Goal: Communication & Community: Share content

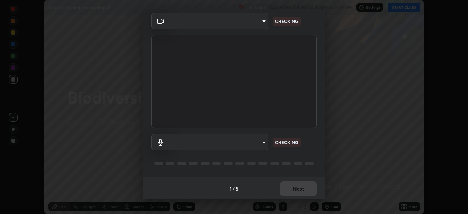
scroll to position [26, 0]
type input "7db3104c3122a209b332b64619111aa91615a24fb0de166504fa5909fce8eb30"
type input "communications"
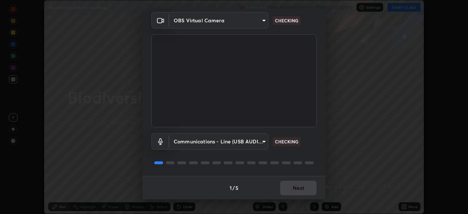
click at [307, 189] on div "1 / 5 Next" at bounding box center [233, 187] width 183 height 23
click at [306, 186] on div "1 / 5 Next" at bounding box center [233, 187] width 183 height 23
click at [306, 188] on div "1 / 5 Next" at bounding box center [233, 187] width 183 height 23
click at [304, 187] on div "1 / 5 Next" at bounding box center [233, 187] width 183 height 23
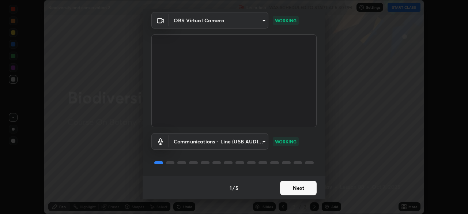
click at [304, 188] on button "Next" at bounding box center [298, 187] width 37 height 15
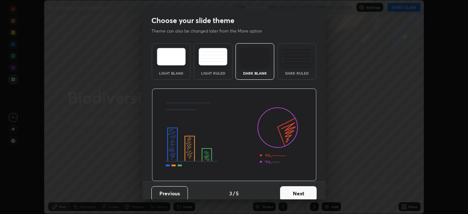
click at [306, 187] on button "Next" at bounding box center [298, 193] width 37 height 15
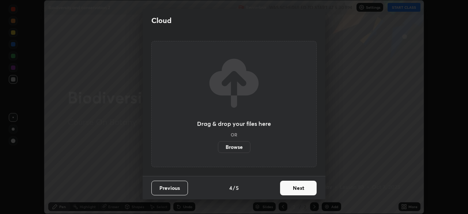
click at [306, 187] on button "Next" at bounding box center [298, 187] width 37 height 15
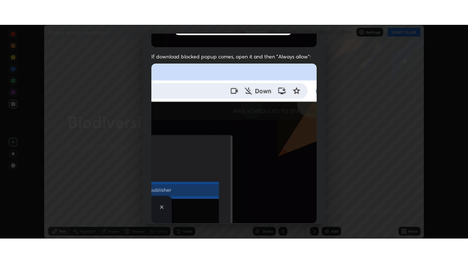
scroll to position [175, 0]
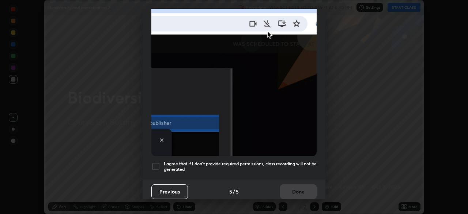
click at [159, 165] on div at bounding box center [155, 166] width 9 height 9
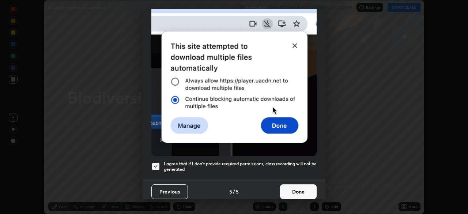
click at [294, 189] on button "Done" at bounding box center [298, 191] width 37 height 15
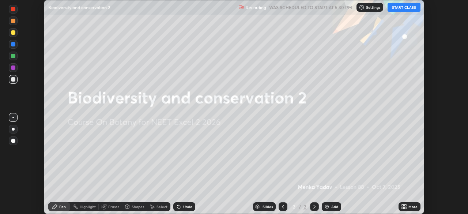
click at [396, 8] on button "START CLASS" at bounding box center [403, 7] width 33 height 9
click at [404, 204] on icon at bounding box center [404, 206] width 6 height 6
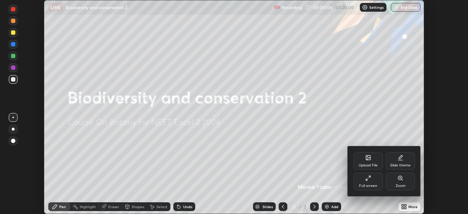
click at [364, 166] on div "Upload File" at bounding box center [367, 165] width 19 height 4
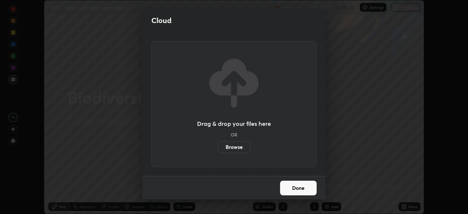
click at [240, 145] on label "Browse" at bounding box center [234, 147] width 33 height 12
click at [218, 145] on input "Browse" at bounding box center [218, 147] width 0 height 12
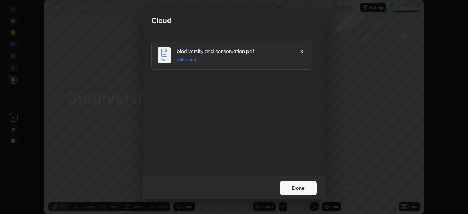
click at [299, 183] on button "Done" at bounding box center [298, 187] width 37 height 15
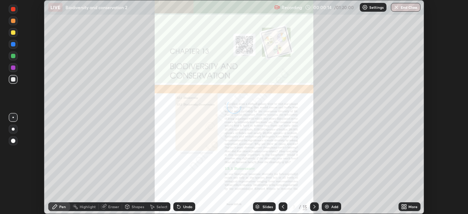
click at [405, 205] on icon at bounding box center [405, 205] width 2 height 2
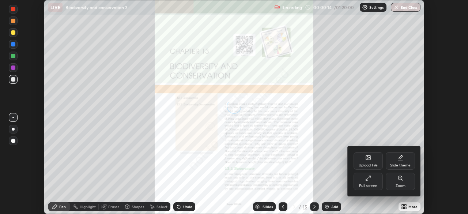
click at [374, 181] on div "Full screen" at bounding box center [367, 181] width 29 height 18
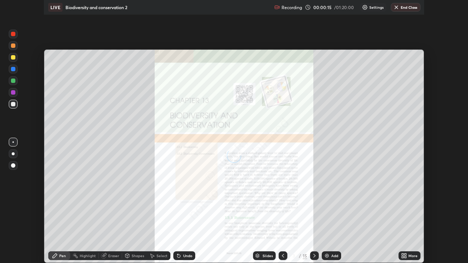
scroll to position [263, 468]
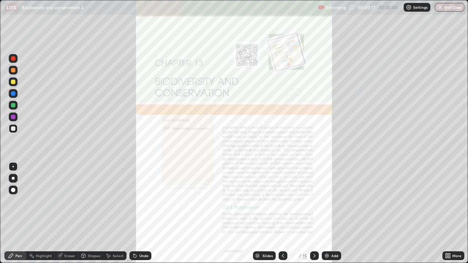
click at [328, 213] on img at bounding box center [327, 256] width 6 height 6
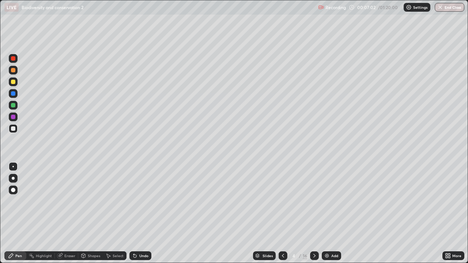
click at [273, 213] on div "Slides" at bounding box center [264, 255] width 23 height 9
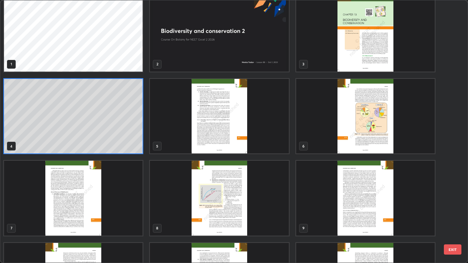
scroll to position [0, 0]
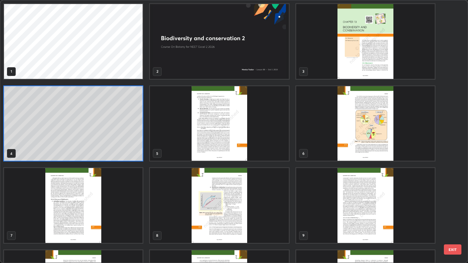
click at [274, 144] on img "grid" at bounding box center [219, 123] width 138 height 75
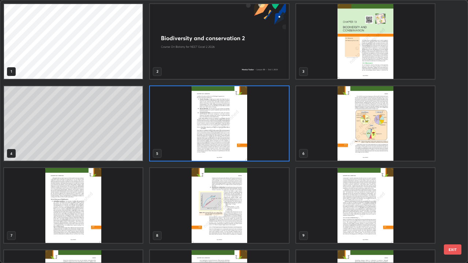
click at [274, 144] on img "grid" at bounding box center [219, 123] width 138 height 75
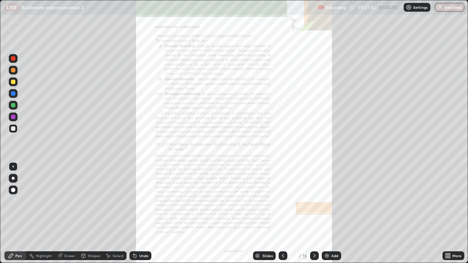
click at [313, 213] on icon at bounding box center [314, 256] width 6 height 6
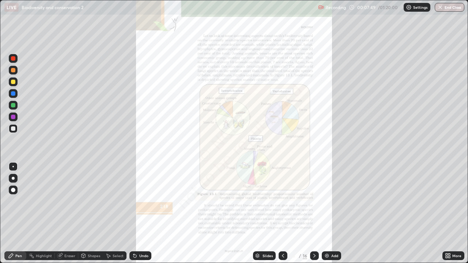
click at [316, 213] on div at bounding box center [314, 255] width 9 height 9
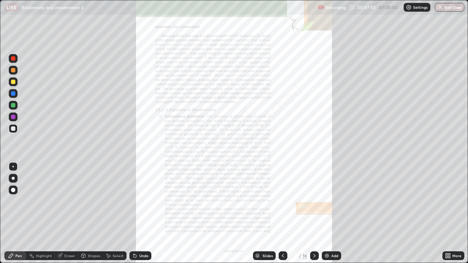
click at [454, 213] on div "More" at bounding box center [453, 255] width 22 height 9
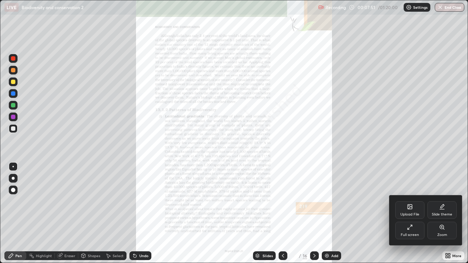
click at [445, 213] on div "Zoom" at bounding box center [442, 235] width 10 height 4
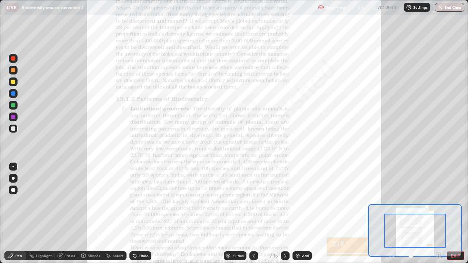
click at [440, 213] on icon at bounding box center [440, 256] width 1 height 1
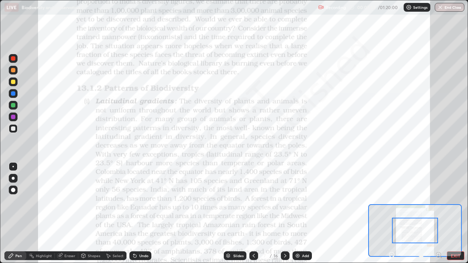
click at [440, 213] on icon at bounding box center [440, 256] width 1 height 1
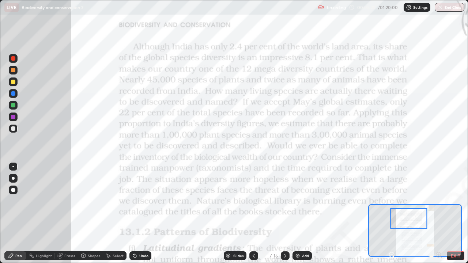
click at [13, 71] on div at bounding box center [13, 70] width 4 height 4
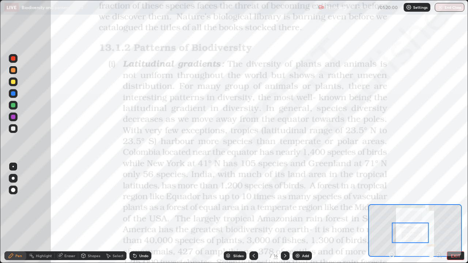
click at [302, 213] on div "Add" at bounding box center [301, 255] width 19 height 9
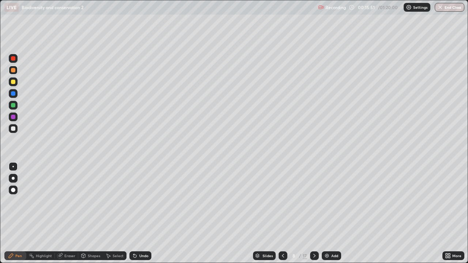
click at [95, 213] on div "Shapes" at bounding box center [94, 256] width 12 height 4
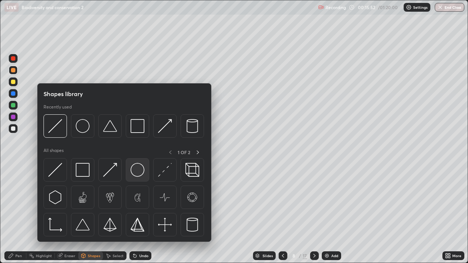
click at [140, 174] on img at bounding box center [137, 170] width 14 height 14
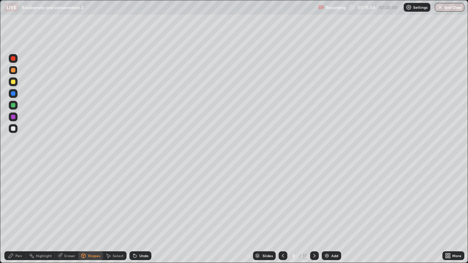
click at [20, 213] on div "Pen" at bounding box center [15, 255] width 22 height 9
click at [91, 213] on div "Shapes" at bounding box center [94, 256] width 12 height 4
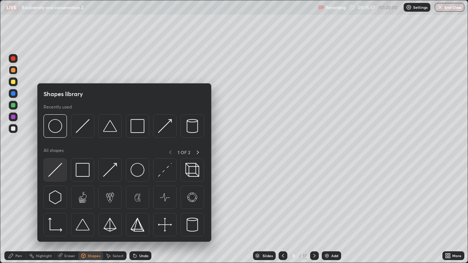
click at [56, 169] on img at bounding box center [55, 170] width 14 height 14
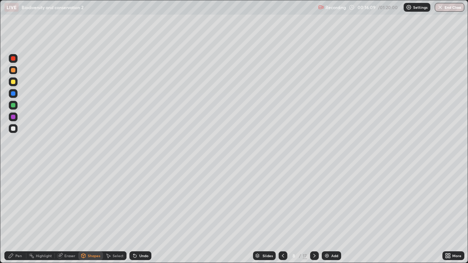
click at [9, 106] on div at bounding box center [13, 105] width 9 height 9
click at [137, 213] on div "Undo" at bounding box center [140, 255] width 22 height 9
click at [17, 213] on div "Pen" at bounding box center [18, 256] width 7 height 4
click at [263, 213] on div "Slides" at bounding box center [264, 255] width 23 height 9
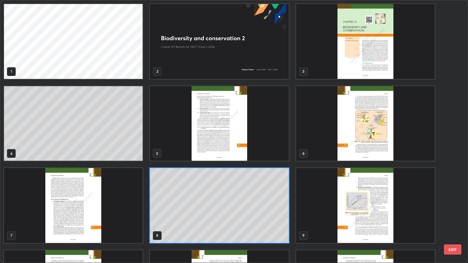
scroll to position [260, 463]
click at [126, 213] on img "grid" at bounding box center [73, 205] width 138 height 75
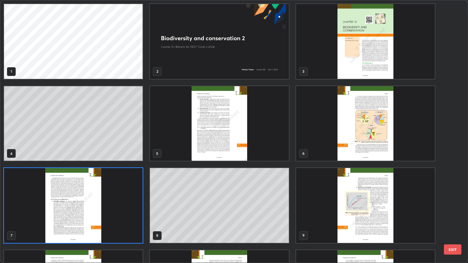
click at [124, 213] on img "grid" at bounding box center [73, 205] width 138 height 75
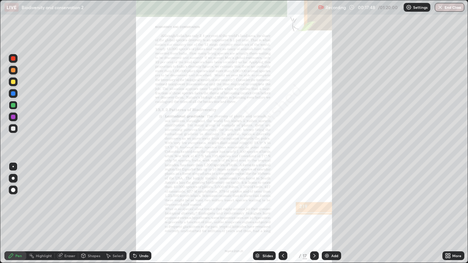
click at [457, 213] on div "More" at bounding box center [456, 256] width 9 height 4
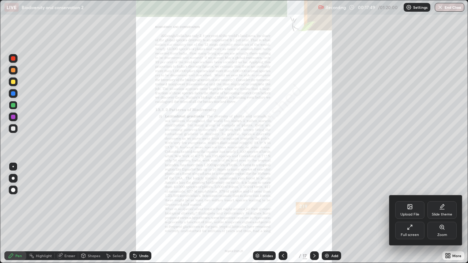
click at [444, 213] on div "Zoom" at bounding box center [442, 235] width 10 height 4
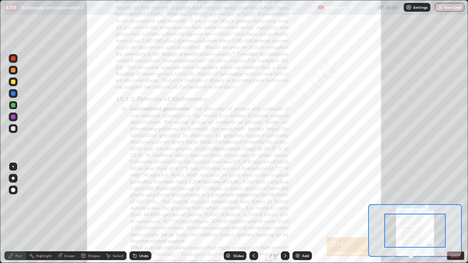
click at [437, 213] on icon at bounding box center [438, 255] width 2 height 0
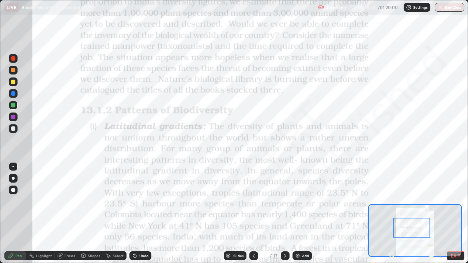
click at [252, 213] on icon at bounding box center [254, 256] width 6 height 6
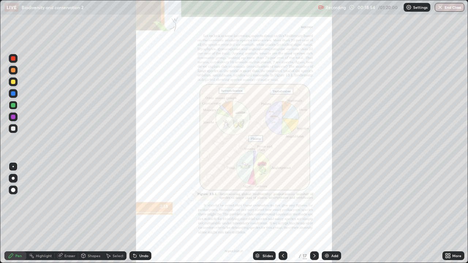
click at [261, 213] on div "Slides" at bounding box center [264, 255] width 23 height 9
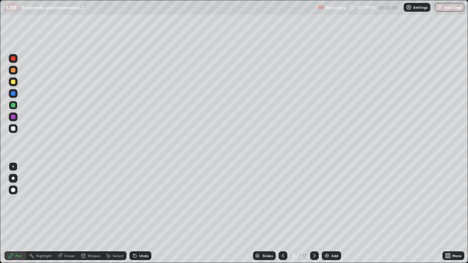
click at [267, 213] on div "Slides" at bounding box center [267, 256] width 10 height 4
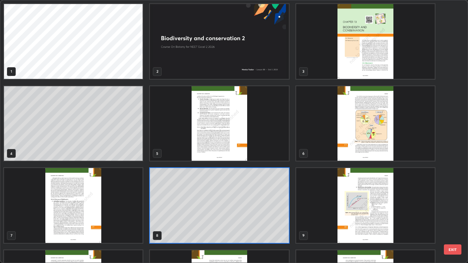
click at [139, 213] on img "grid" at bounding box center [73, 205] width 138 height 75
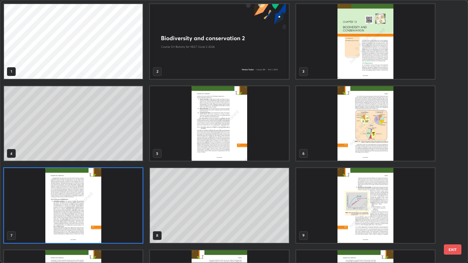
click at [139, 213] on img "grid" at bounding box center [73, 205] width 138 height 75
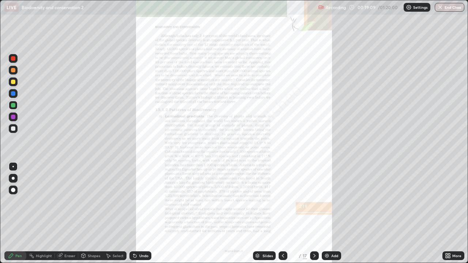
click at [448, 213] on icon at bounding box center [449, 257] width 2 height 2
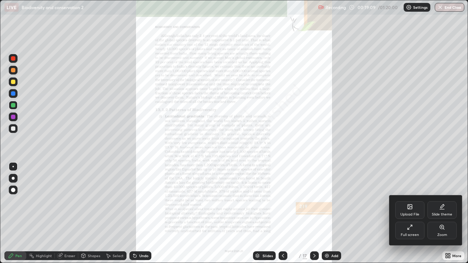
click at [446, 213] on div "Zoom" at bounding box center [442, 235] width 10 height 4
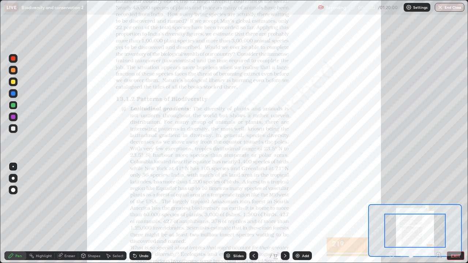
click at [436, 213] on icon at bounding box center [438, 254] width 5 height 5
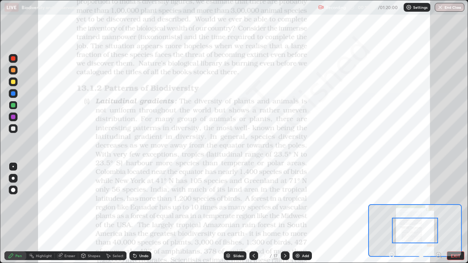
click at [437, 213] on icon at bounding box center [438, 255] width 2 height 0
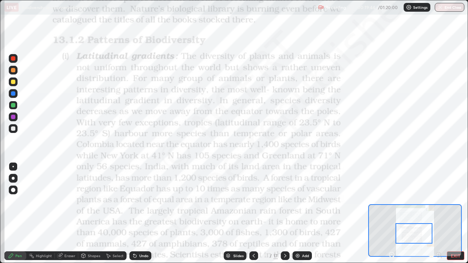
click at [239, 213] on div "Slides" at bounding box center [235, 255] width 23 height 9
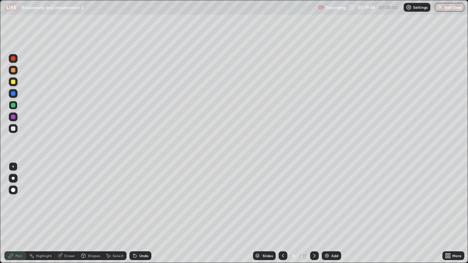
click at [16, 119] on div at bounding box center [13, 116] width 9 height 9
click at [268, 213] on div "Slides" at bounding box center [264, 255] width 23 height 9
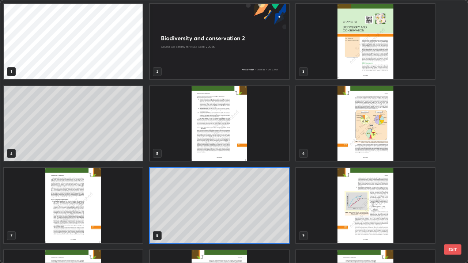
click at [134, 213] on img "grid" at bounding box center [73, 205] width 138 height 75
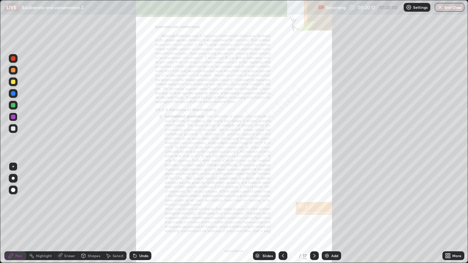
click at [455, 213] on div "More" at bounding box center [453, 255] width 22 height 9
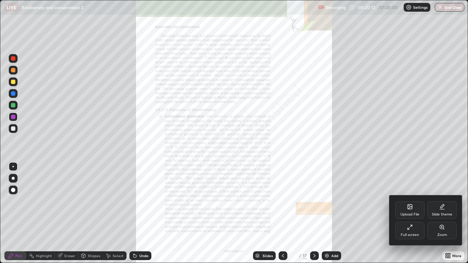
click at [437, 213] on div "Zoom" at bounding box center [441, 231] width 29 height 18
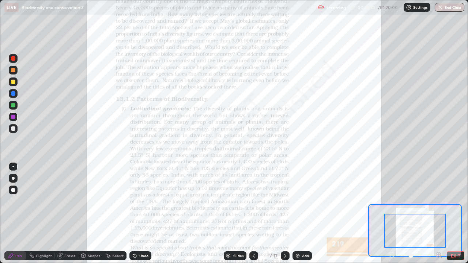
click at [438, 213] on icon at bounding box center [438, 255] width 2 height 0
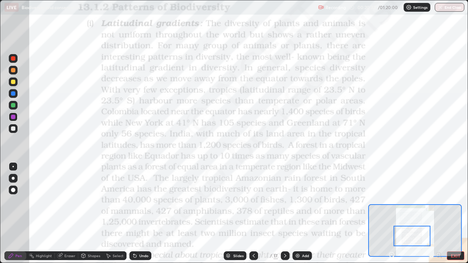
click at [253, 213] on div at bounding box center [253, 255] width 9 height 9
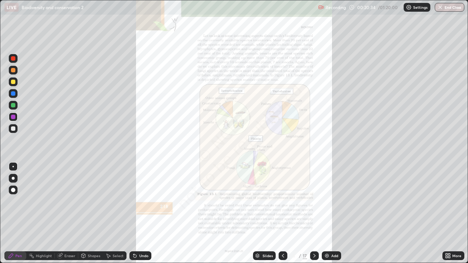
click at [266, 213] on div "Slides" at bounding box center [267, 256] width 10 height 4
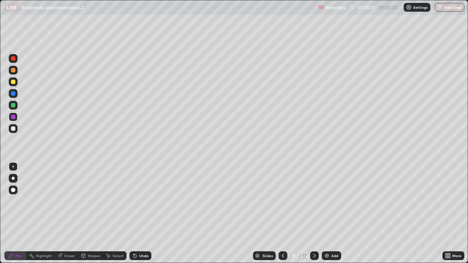
click at [15, 80] on div at bounding box center [13, 82] width 4 height 4
click at [282, 213] on icon at bounding box center [283, 256] width 6 height 6
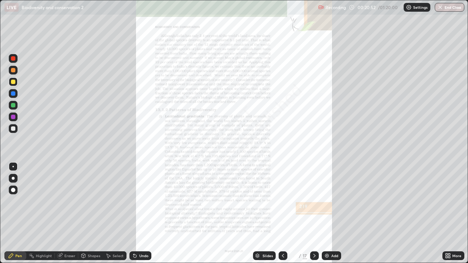
click at [457, 213] on div "More" at bounding box center [453, 255] width 22 height 9
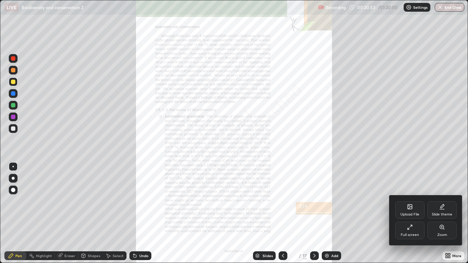
click at [441, 213] on div "Zoom" at bounding box center [441, 231] width 29 height 18
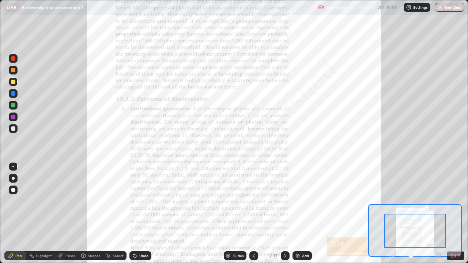
click at [440, 213] on icon at bounding box center [438, 254] width 5 height 5
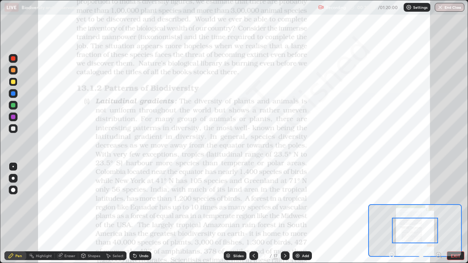
click at [438, 213] on icon at bounding box center [438, 255] width 0 height 2
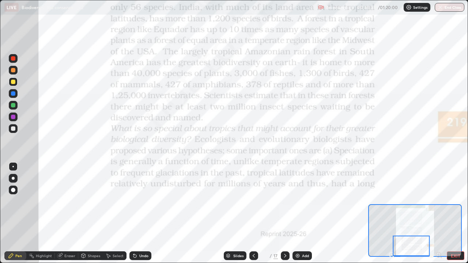
click at [285, 213] on icon at bounding box center [285, 256] width 6 height 6
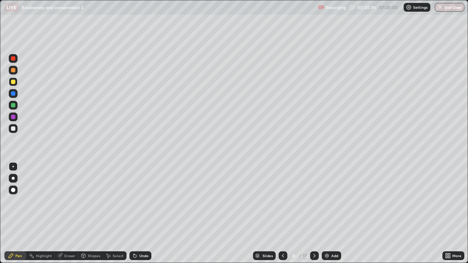
click at [313, 213] on icon at bounding box center [314, 256] width 6 height 6
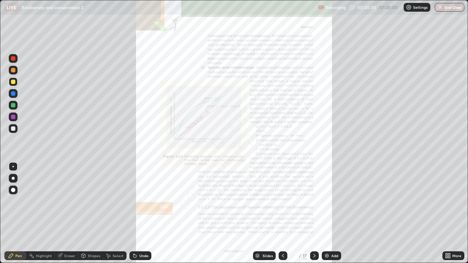
click at [459, 213] on div "More" at bounding box center [456, 256] width 9 height 4
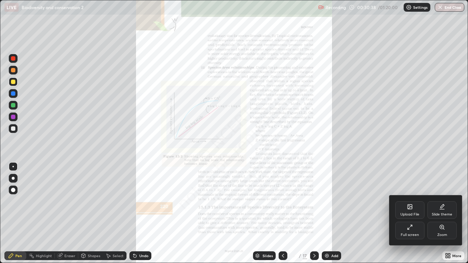
click at [438, 213] on div "Zoom" at bounding box center [441, 231] width 29 height 18
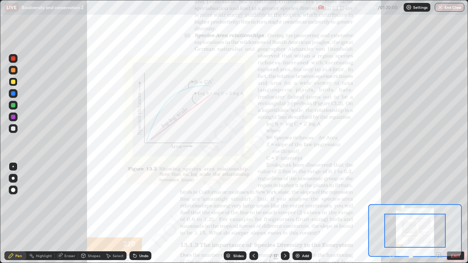
click at [438, 213] on icon at bounding box center [438, 255] width 2 height 0
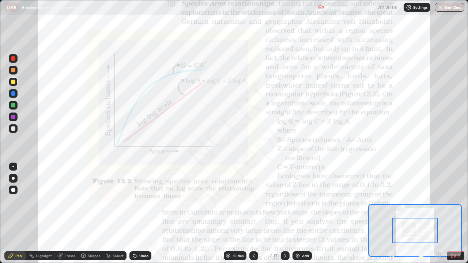
click at [438, 213] on icon at bounding box center [438, 255] width 2 height 0
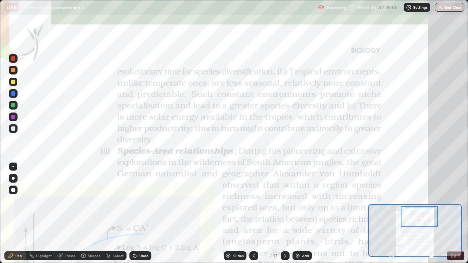
click at [12, 94] on div at bounding box center [13, 93] width 4 height 4
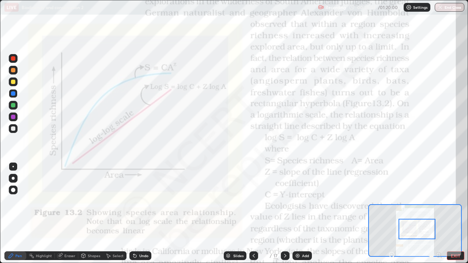
click at [133, 213] on icon at bounding box center [133, 254] width 1 height 1
click at [13, 115] on div at bounding box center [13, 117] width 4 height 4
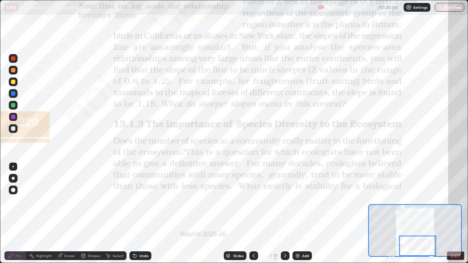
click at [285, 213] on icon at bounding box center [285, 256] width 6 height 6
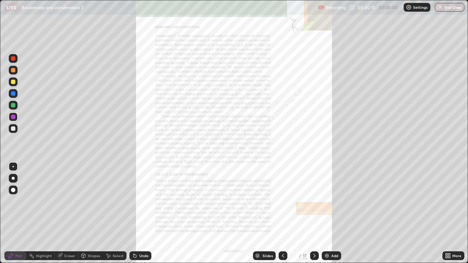
click at [455, 213] on div "More" at bounding box center [456, 256] width 9 height 4
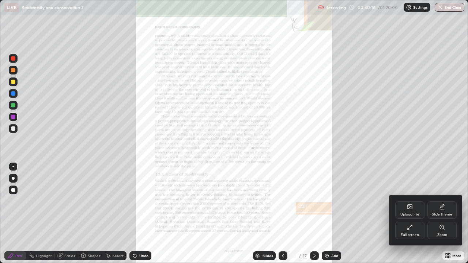
click at [446, 213] on div "Zoom" at bounding box center [441, 231] width 29 height 18
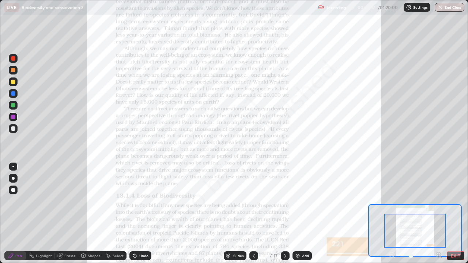
click at [438, 213] on icon at bounding box center [438, 255] width 2 height 0
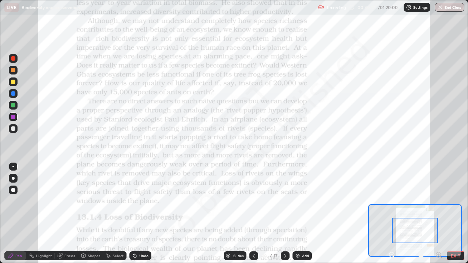
click at [438, 213] on icon at bounding box center [438, 255] width 2 height 0
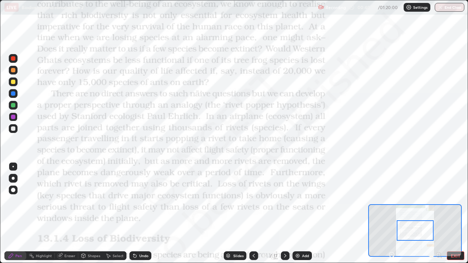
click at [439, 213] on div at bounding box center [415, 255] width 54 height 9
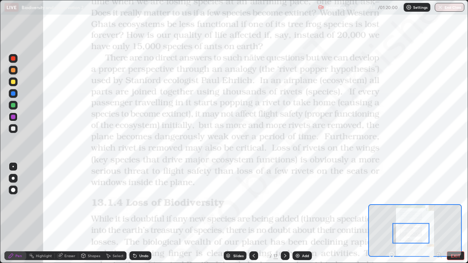
click at [301, 213] on div "Add" at bounding box center [301, 255] width 19 height 9
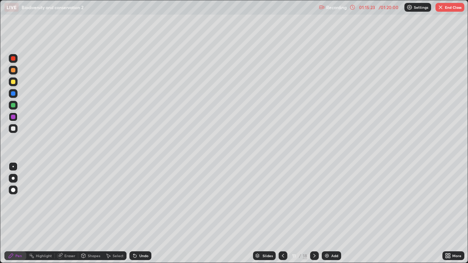
click at [447, 9] on button "End Class" at bounding box center [449, 7] width 29 height 9
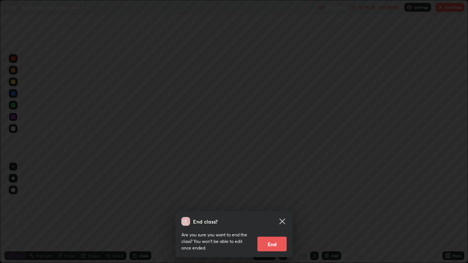
click at [262, 213] on button "End" at bounding box center [271, 244] width 29 height 15
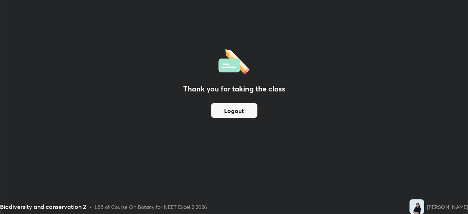
scroll to position [36310, 36056]
